Goal: Information Seeking & Learning: Learn about a topic

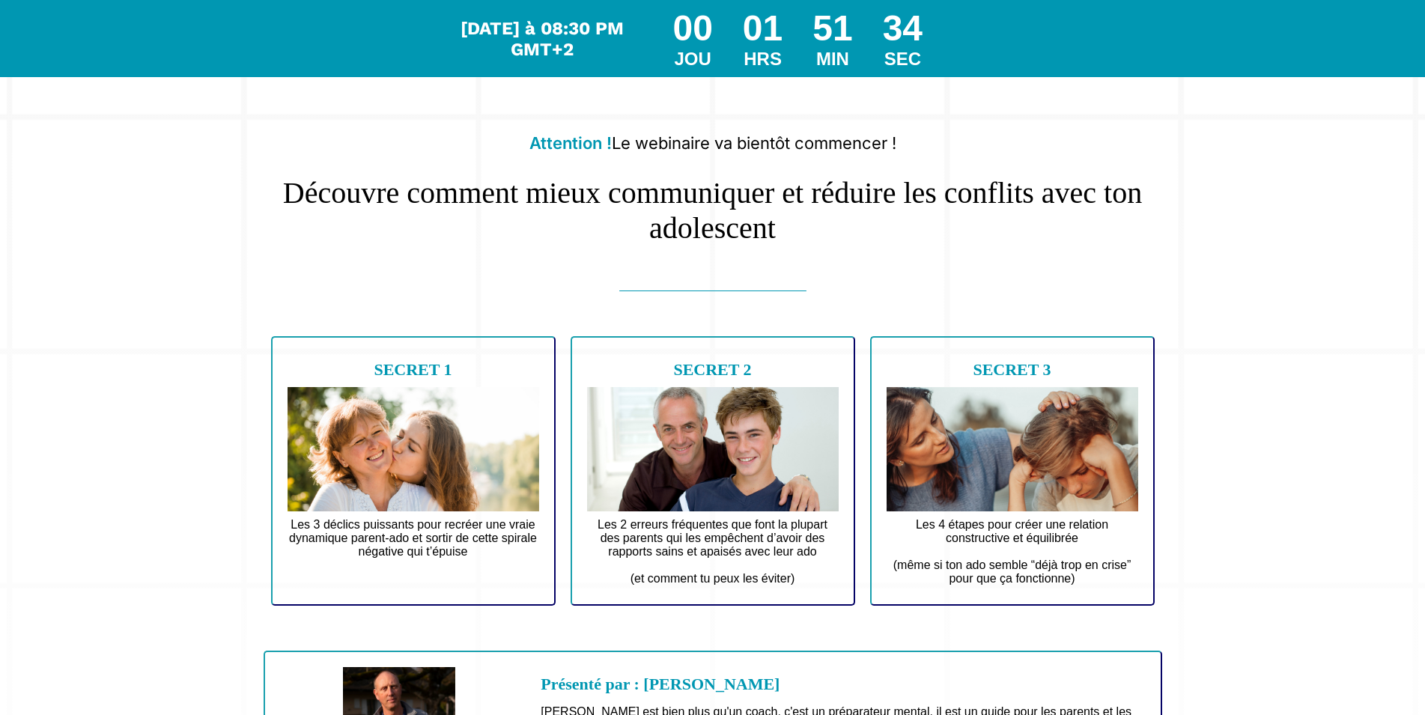
click at [383, 547] on text "Les 3 déclics puissants pour recréer une vraie dynamique parent-ado et sortir d…" at bounding box center [414, 544] width 252 height 61
click at [702, 511] on img at bounding box center [713, 449] width 252 height 124
click at [1039, 507] on img at bounding box center [1013, 449] width 252 height 124
click at [1012, 373] on b "SECRET 3" at bounding box center [1012, 369] width 78 height 19
drag, startPoint x: 1013, startPoint y: 590, endPoint x: 1008, endPoint y: 611, distance: 21.6
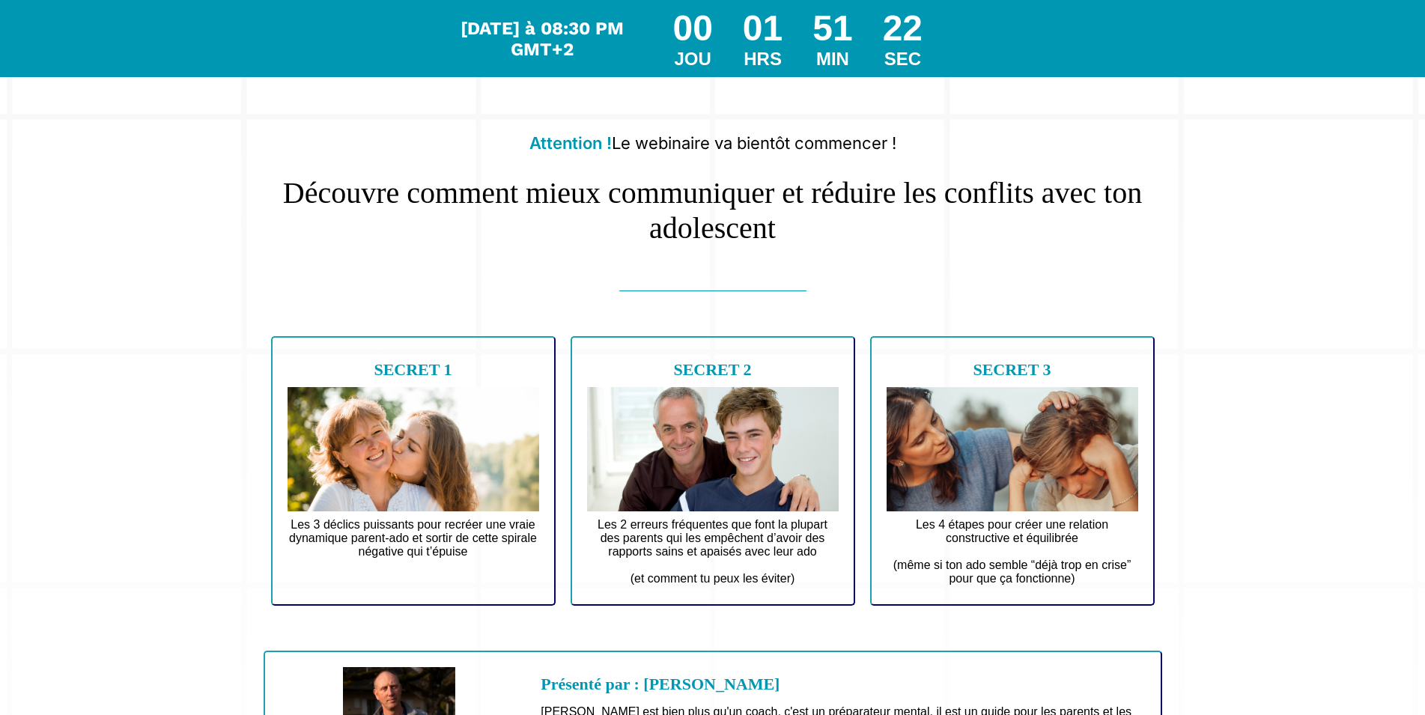
click at [1013, 589] on text "Les 4 étapes pour créer une relation constructive et équilibrée (même si ton ad…" at bounding box center [1013, 551] width 252 height 75
click at [1003, 606] on div "SECRET 3 Les 4 étapes pour créer une relation constructive et équilibrée (même …" at bounding box center [1012, 471] width 285 height 270
drag, startPoint x: 973, startPoint y: 514, endPoint x: 951, endPoint y: 485, distance: 35.8
click at [970, 508] on img at bounding box center [1013, 449] width 252 height 124
click at [947, 479] on img at bounding box center [1013, 449] width 252 height 124
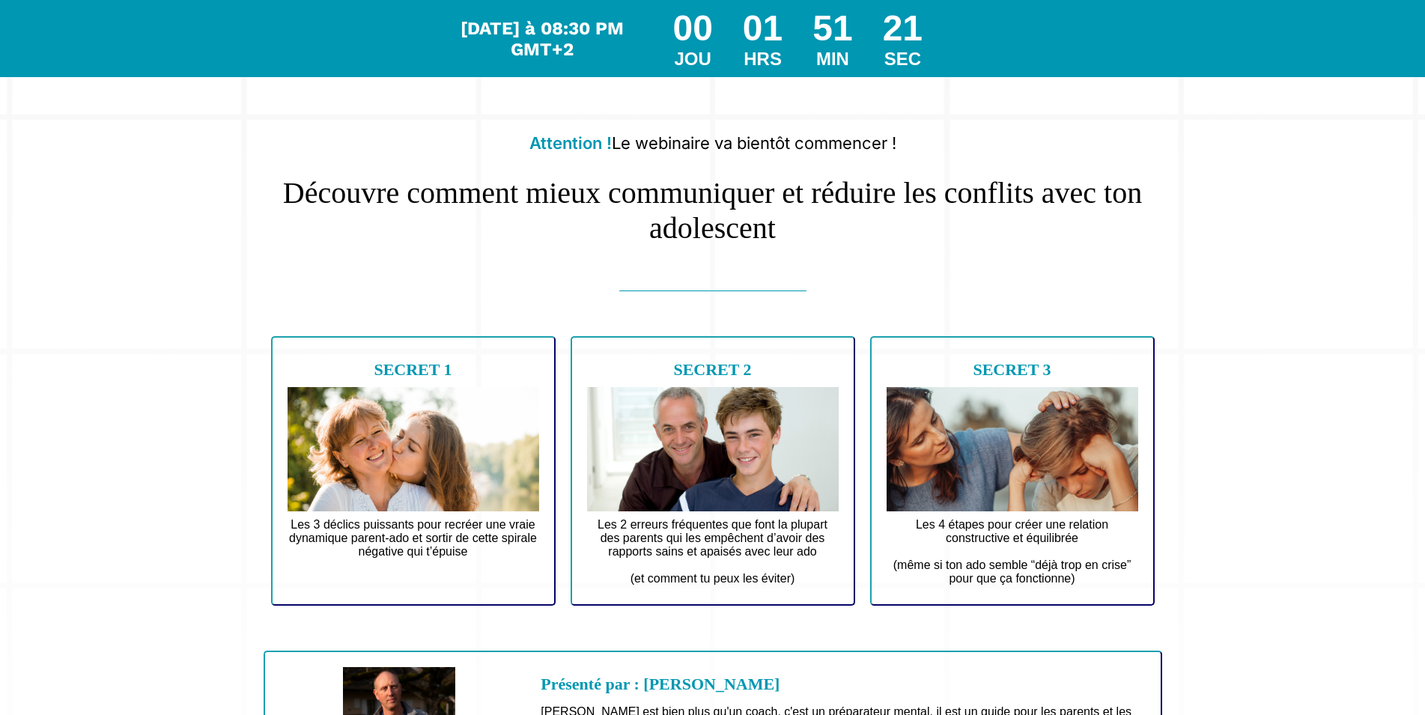
click at [765, 464] on img at bounding box center [713, 449] width 252 height 124
click at [648, 464] on img at bounding box center [713, 449] width 252 height 124
drag, startPoint x: 485, startPoint y: 464, endPoint x: 379, endPoint y: 484, distance: 108.2
click at [404, 481] on img at bounding box center [414, 449] width 252 height 124
click at [372, 492] on img at bounding box center [414, 449] width 252 height 124
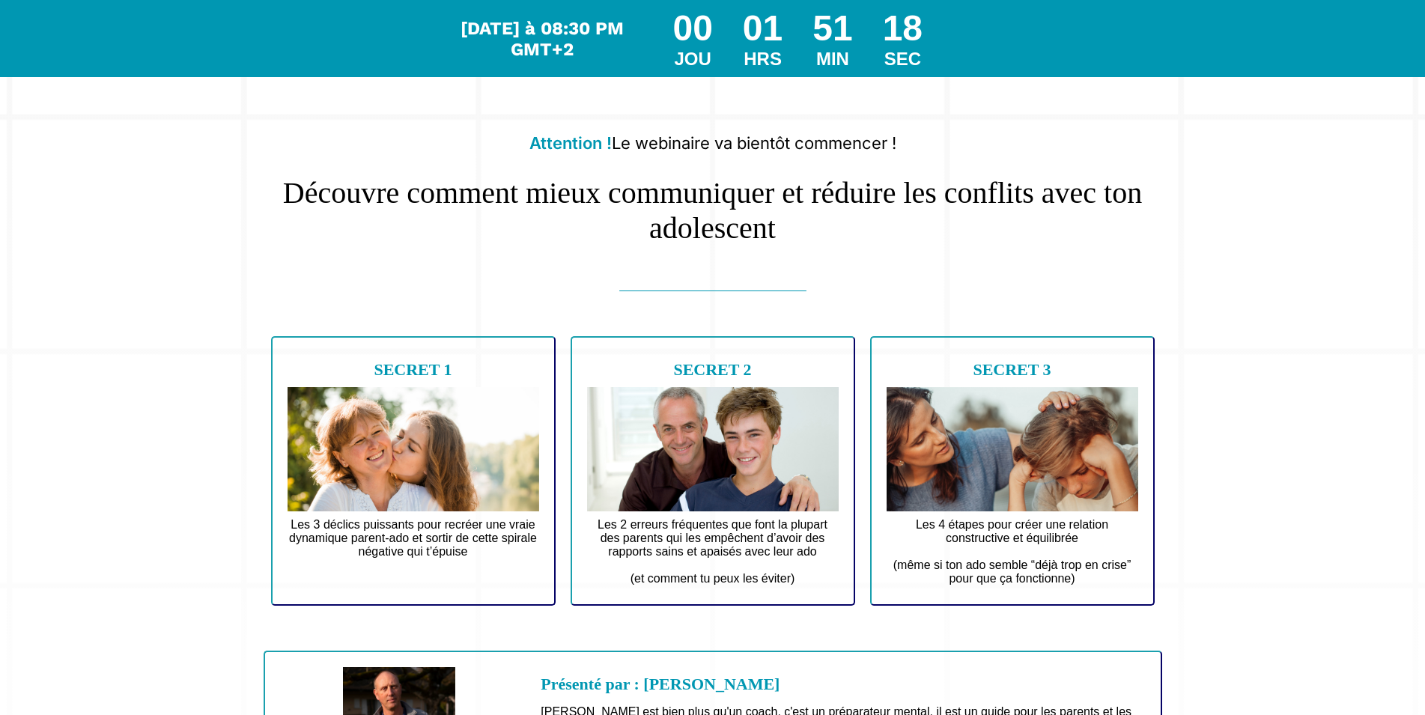
drag, startPoint x: 376, startPoint y: 493, endPoint x: 378, endPoint y: 501, distance: 7.8
click at [377, 496] on img at bounding box center [414, 449] width 252 height 124
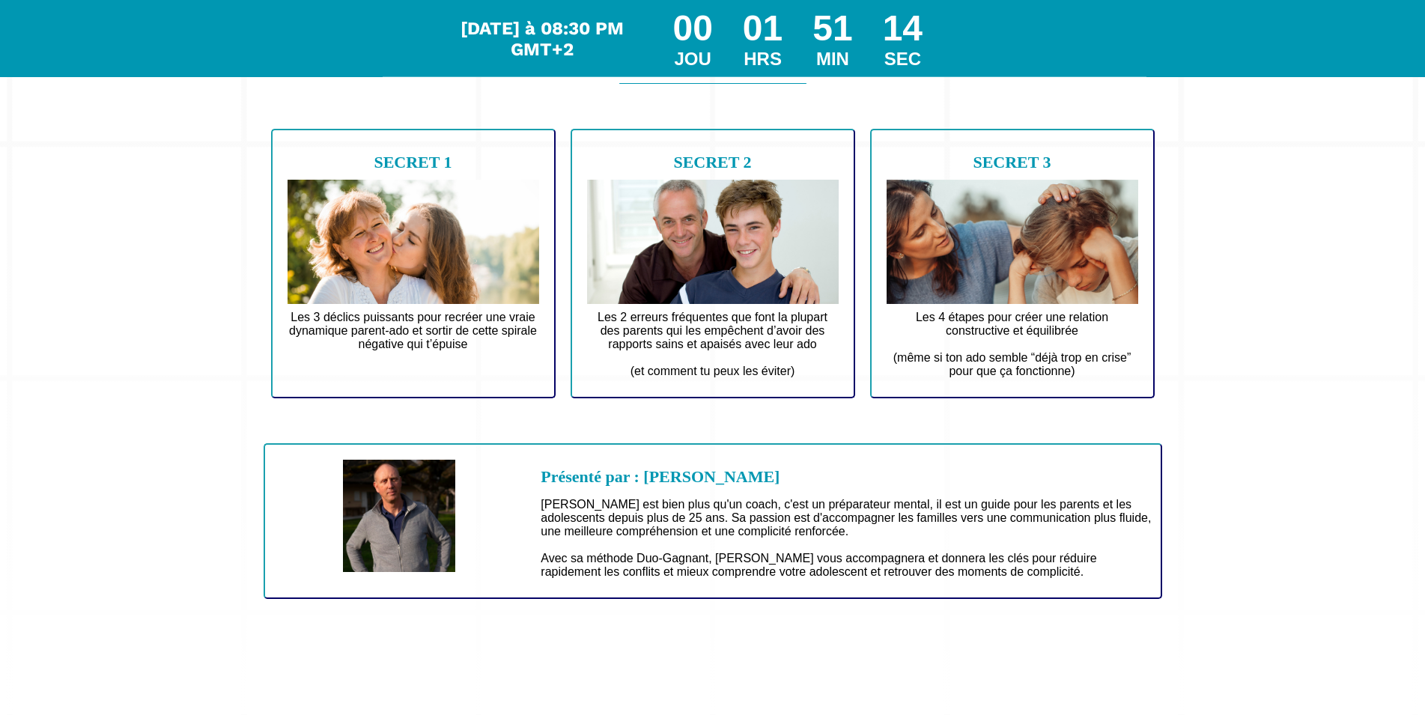
scroll to position [264, 0]
